Goal: Navigation & Orientation: Find specific page/section

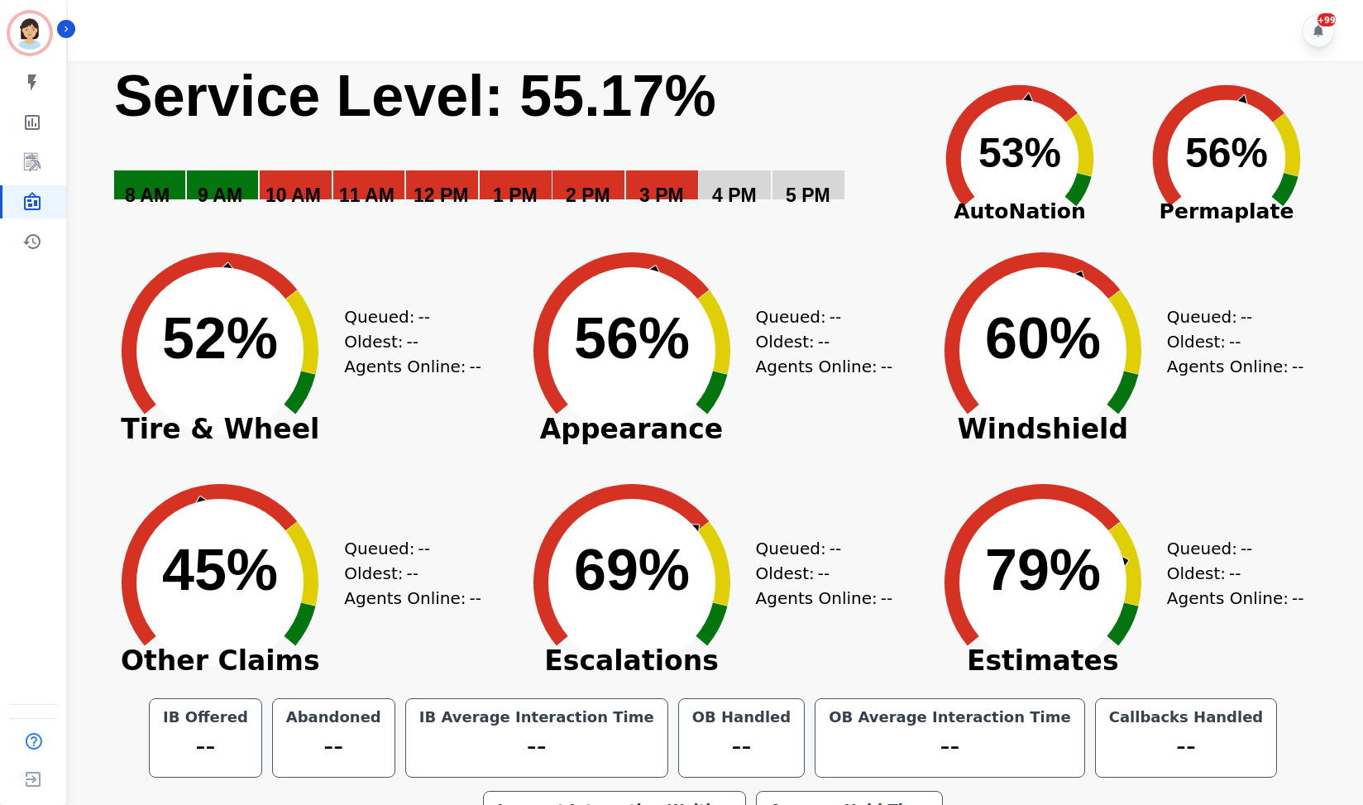
click at [792, 45] on div "+99" at bounding box center [718, 30] width 1300 height 61
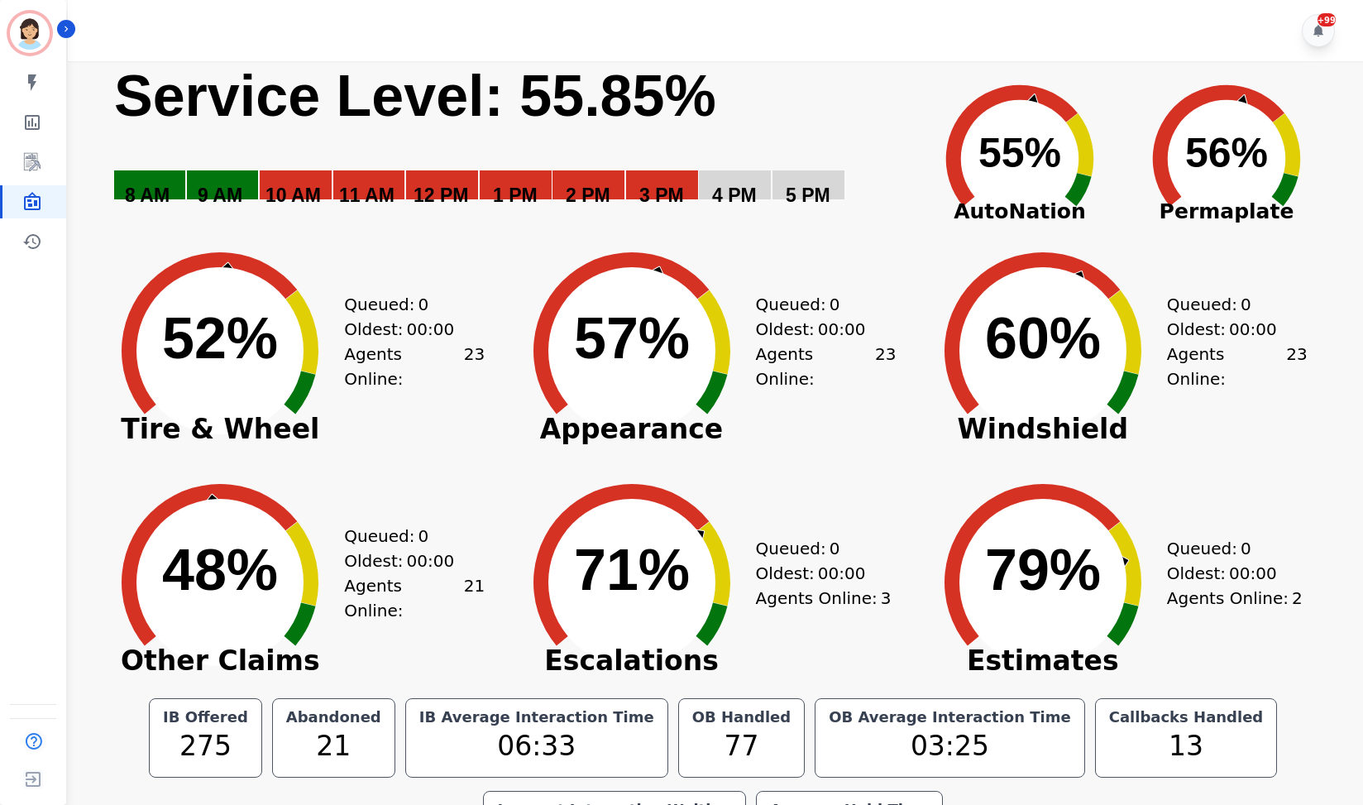
click at [806, 23] on div "+99" at bounding box center [718, 30] width 1300 height 61
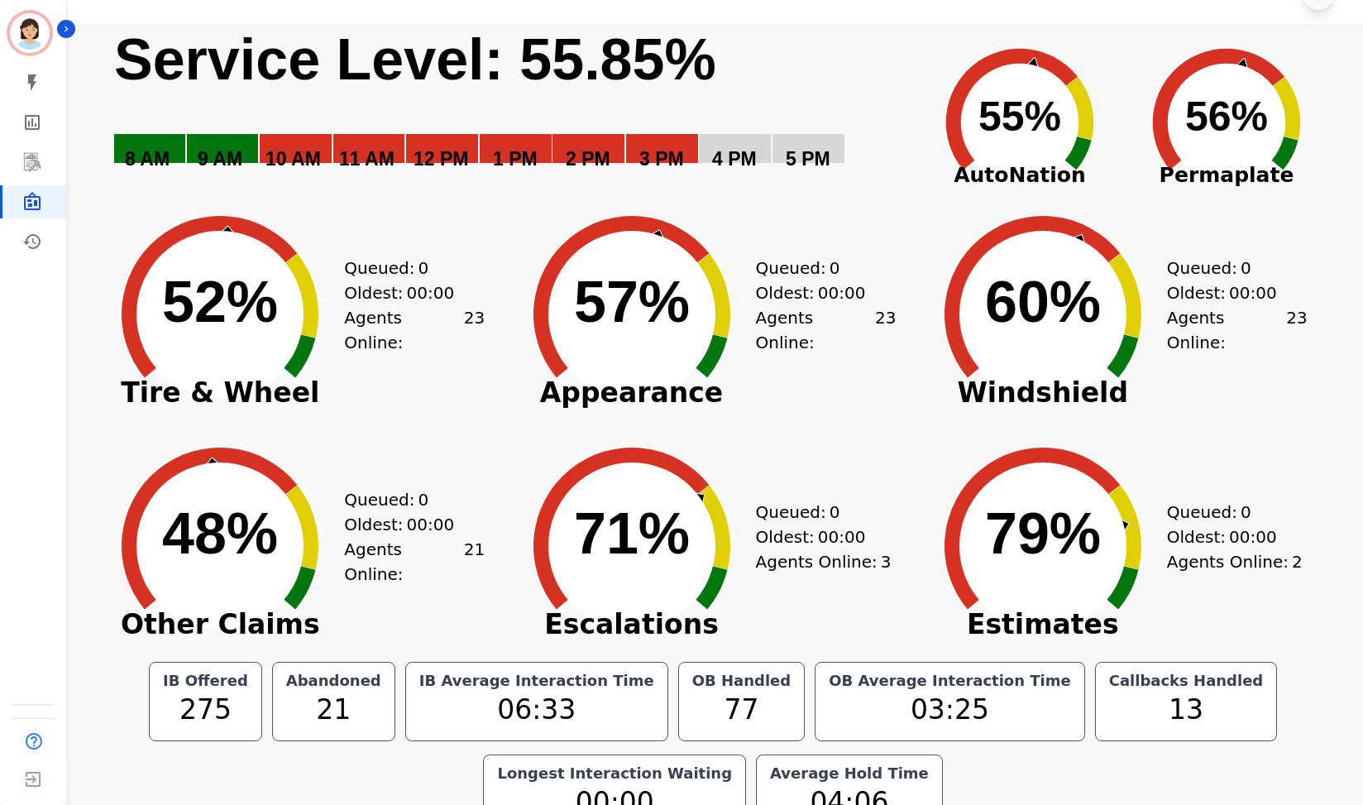
scroll to position [71, 0]
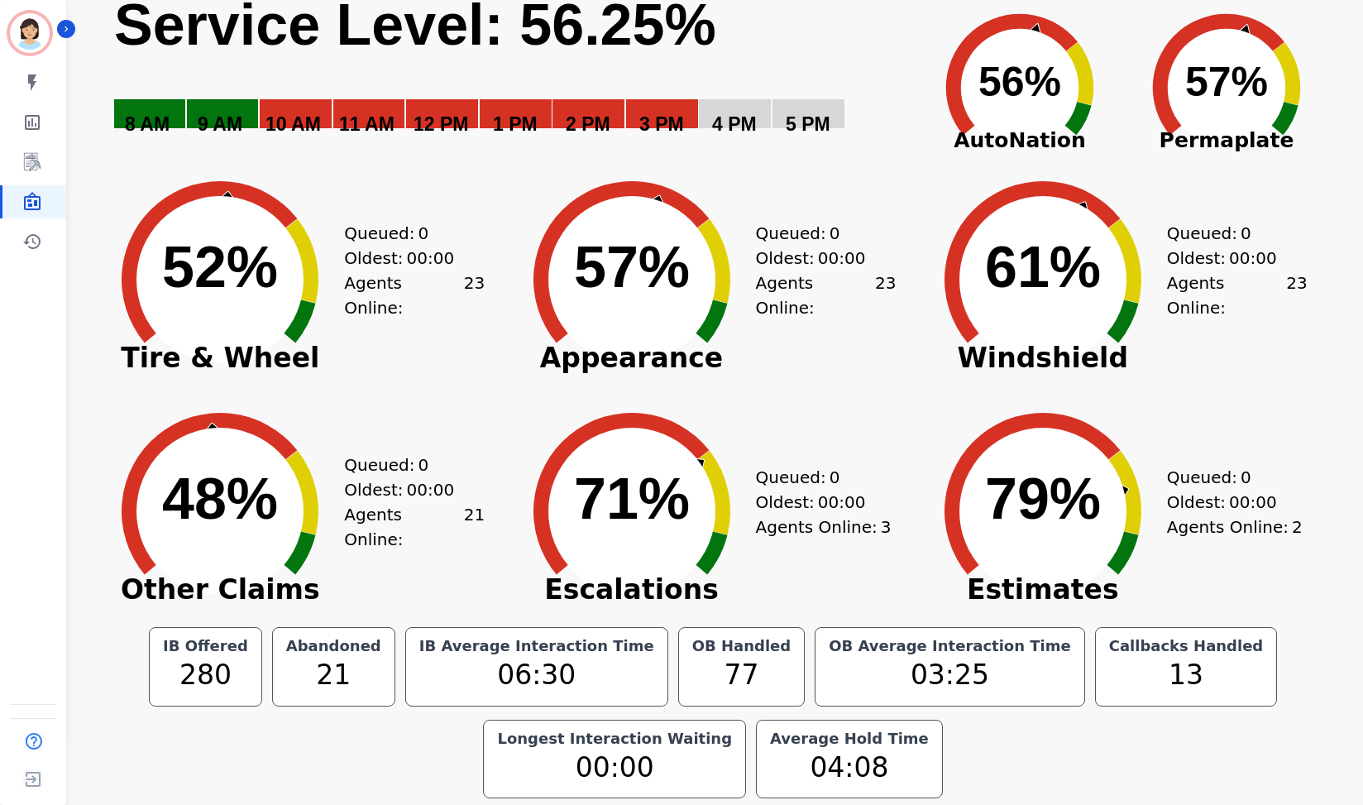
click at [766, 41] on rect "Service Level: 0%" at bounding box center [508, 75] width 793 height 170
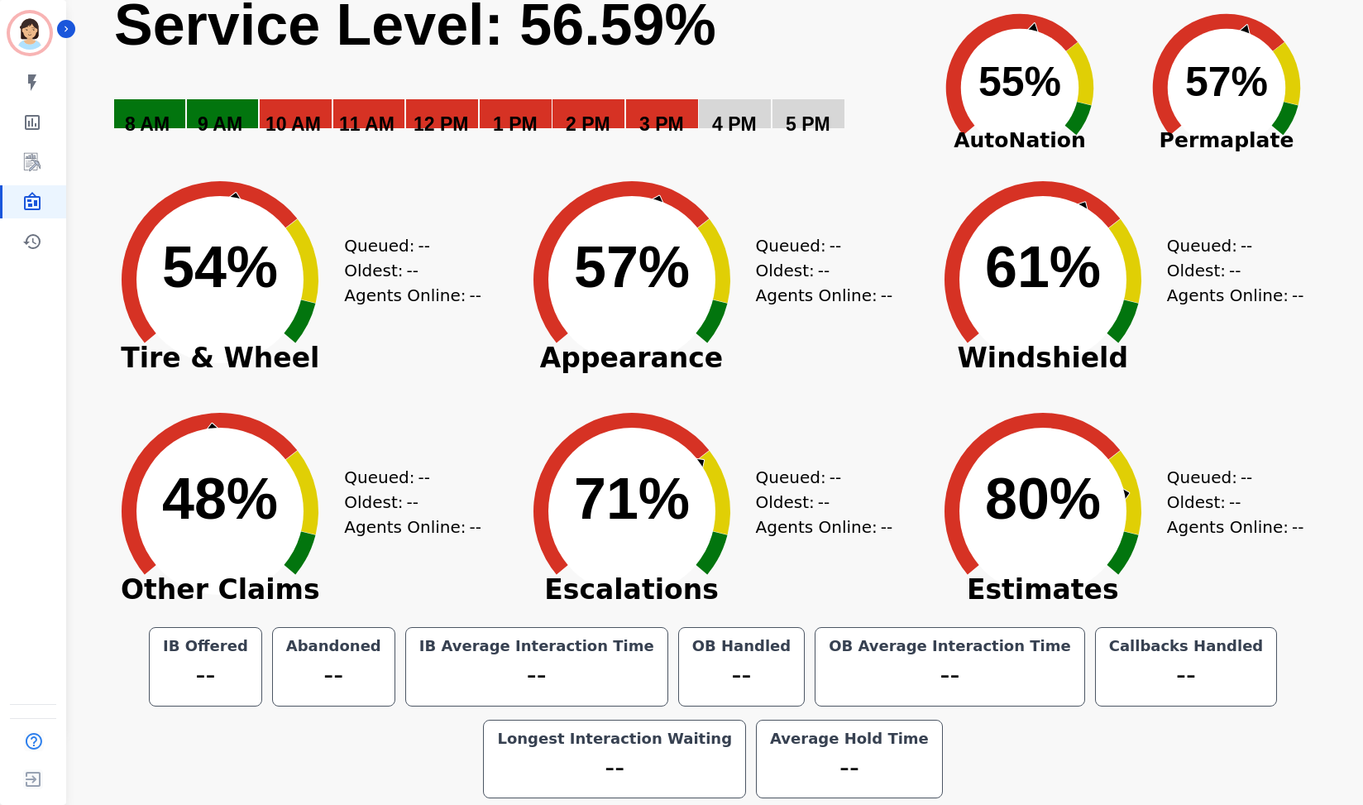
click at [796, 56] on rect "Service Level: 0%" at bounding box center [508, 75] width 793 height 170
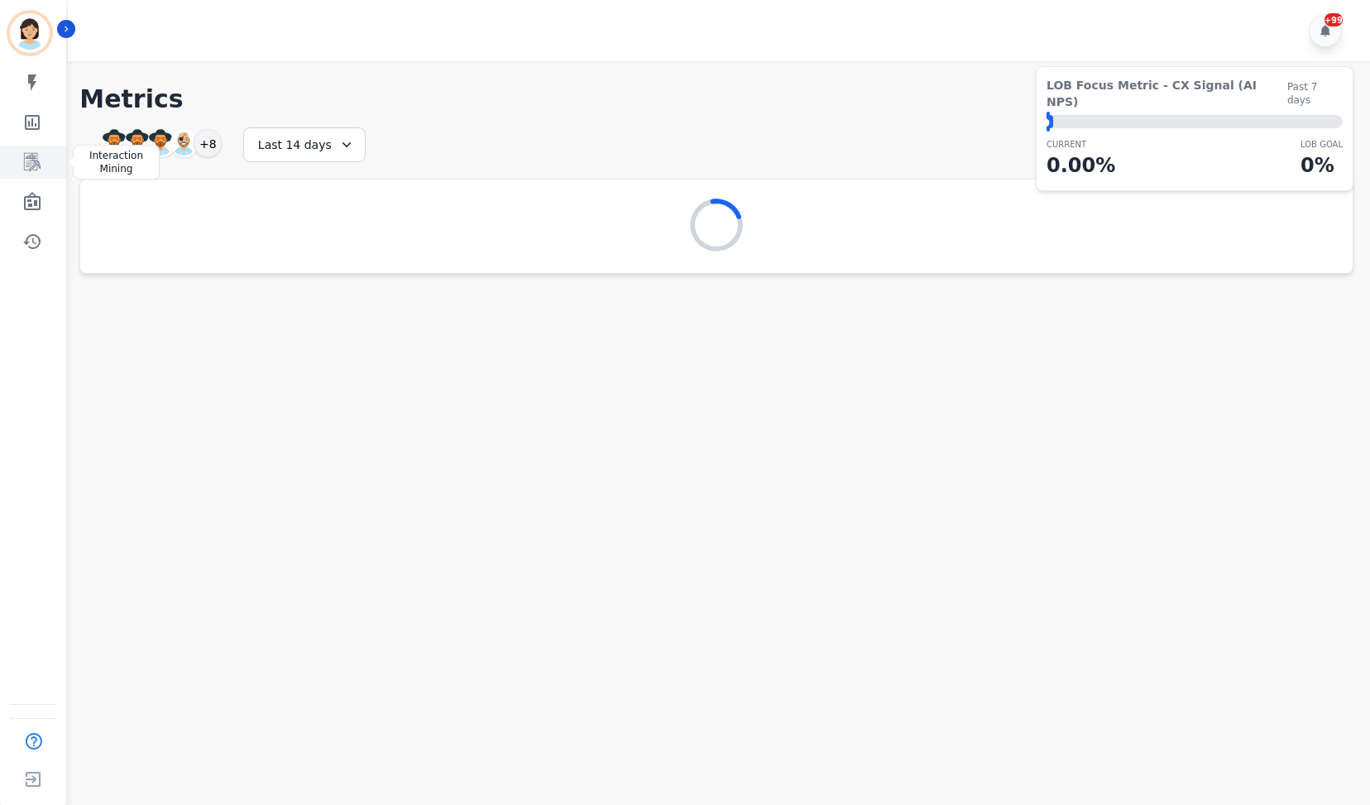
drag, startPoint x: 38, startPoint y: 174, endPoint x: 46, endPoint y: 170, distance: 9.2
click at [38, 173] on link "Sidebar" at bounding box center [34, 162] width 64 height 33
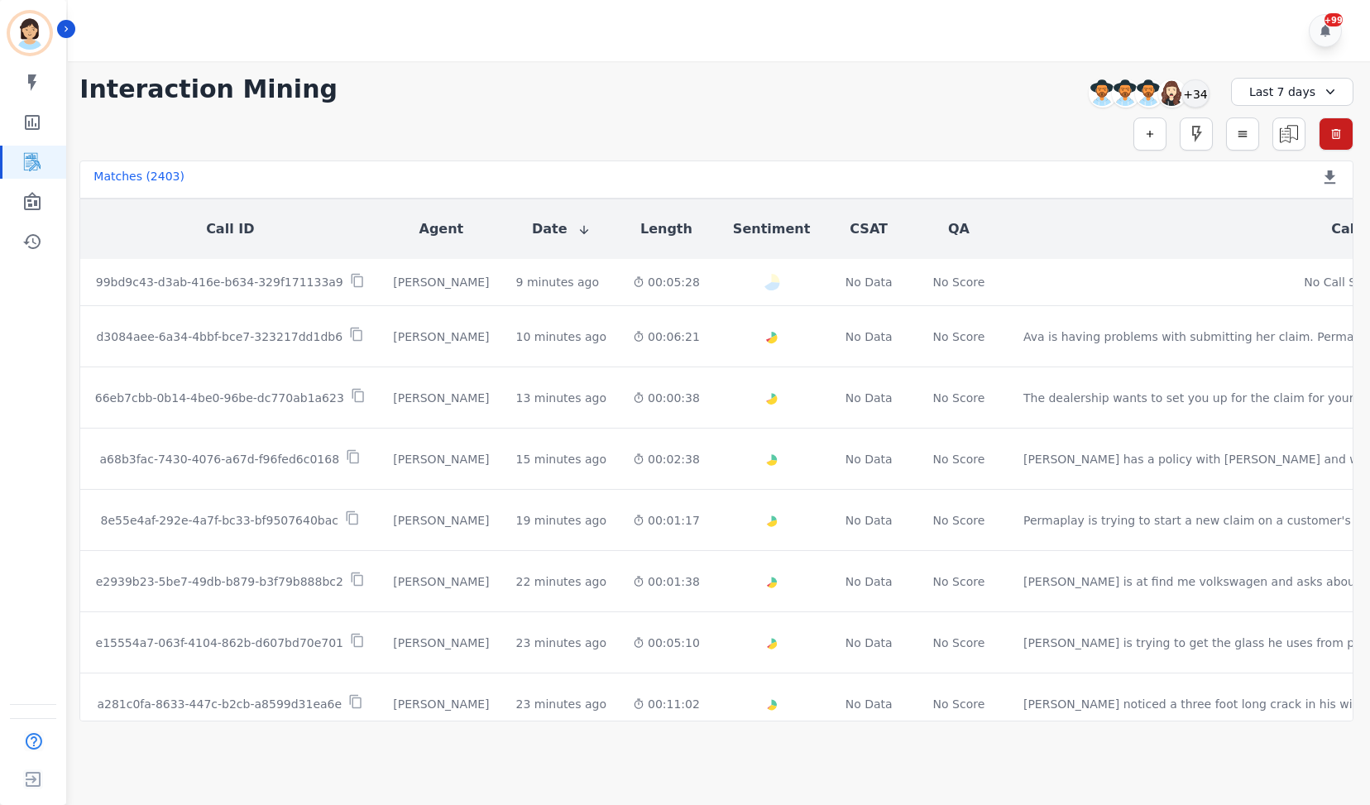
click at [27, 220] on div "My skills My Metrics Interaction Mining Wall Board Coaching History" at bounding box center [33, 162] width 66 height 192
click at [33, 210] on icon "Sidebar" at bounding box center [32, 202] width 20 height 20
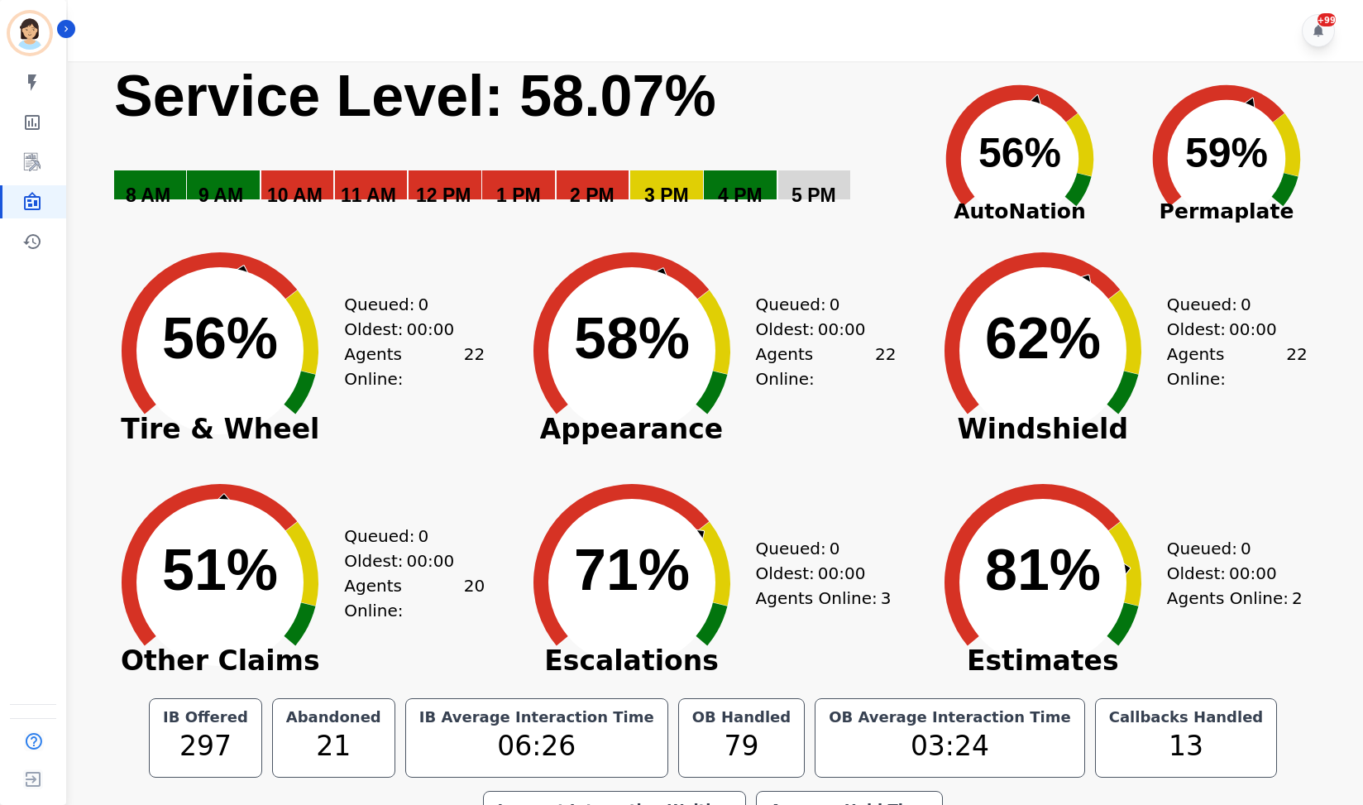
click at [1046, 33] on div "+99" at bounding box center [718, 30] width 1300 height 61
click at [516, 50] on div "+99" at bounding box center [718, 30] width 1300 height 61
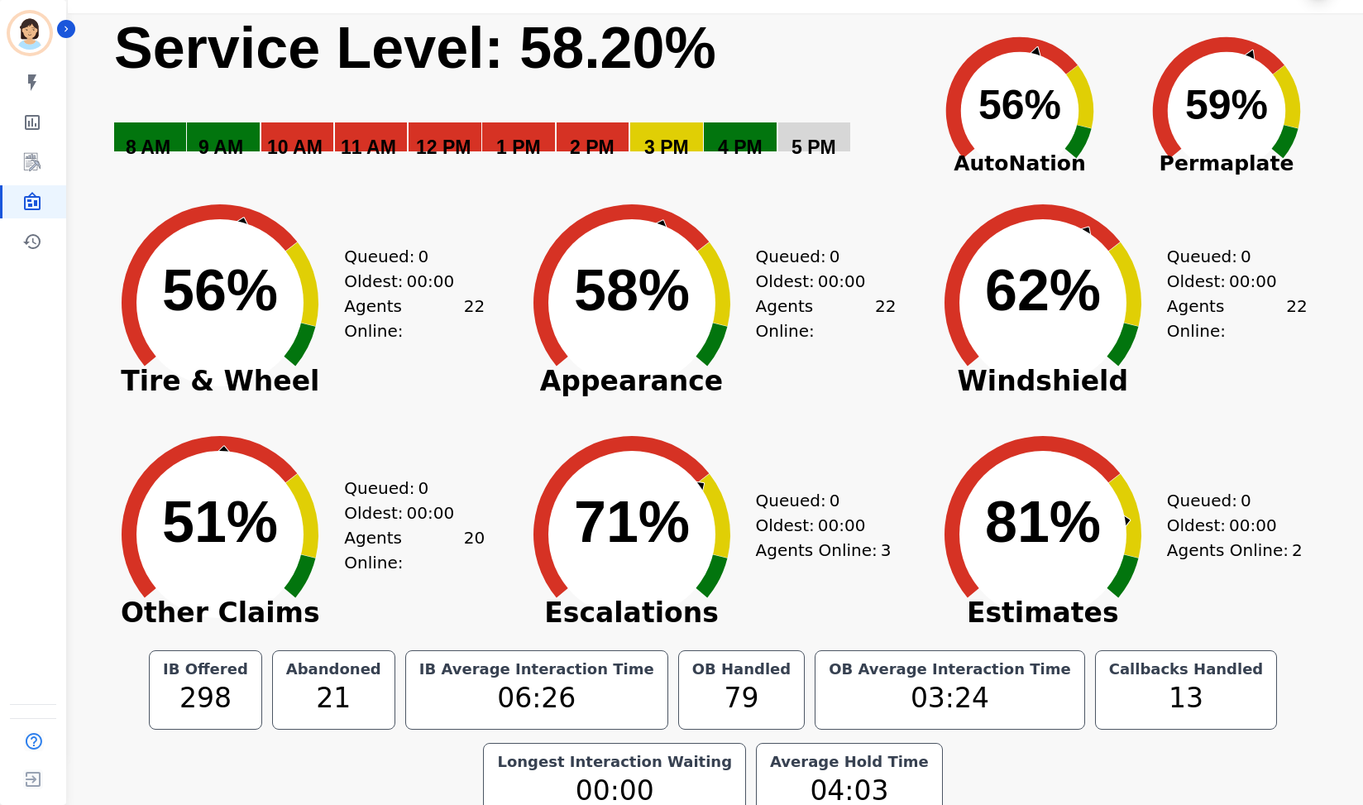
scroll to position [71, 0]
